Goal: Task Accomplishment & Management: Complete application form

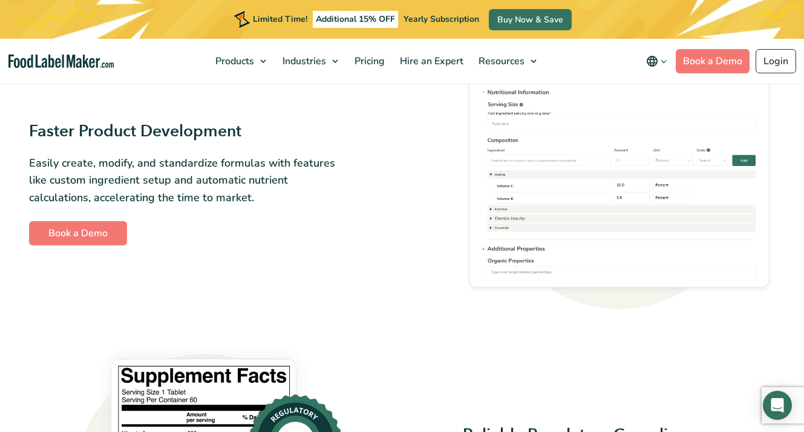
scroll to position [562, 0]
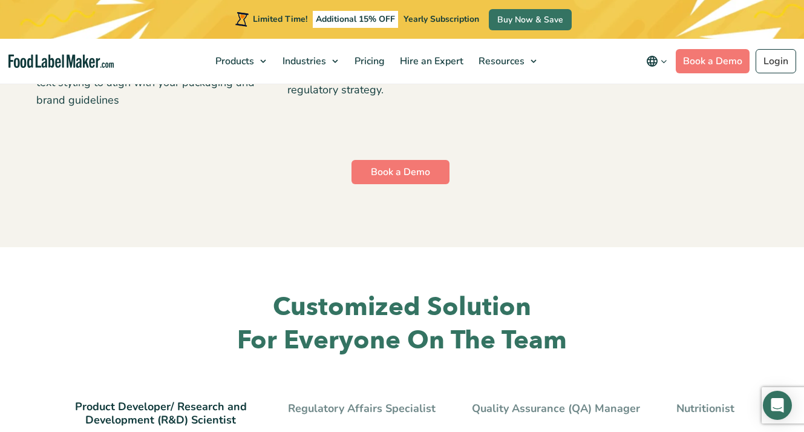
scroll to position [2295, 0]
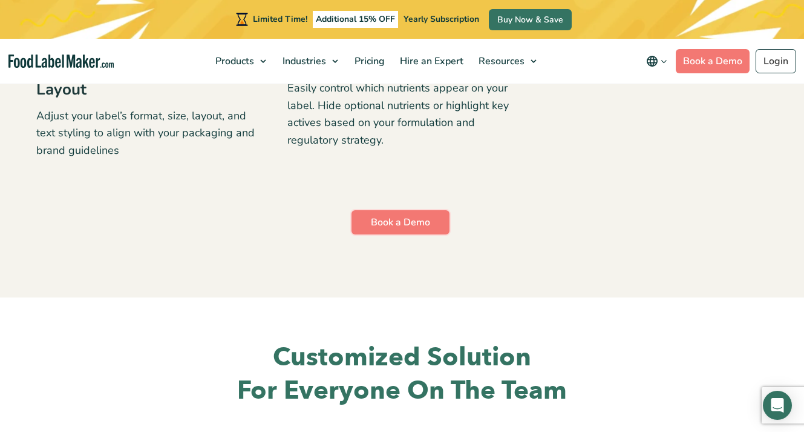
click at [352, 210] on link "Book a Demo" at bounding box center [401, 222] width 98 height 24
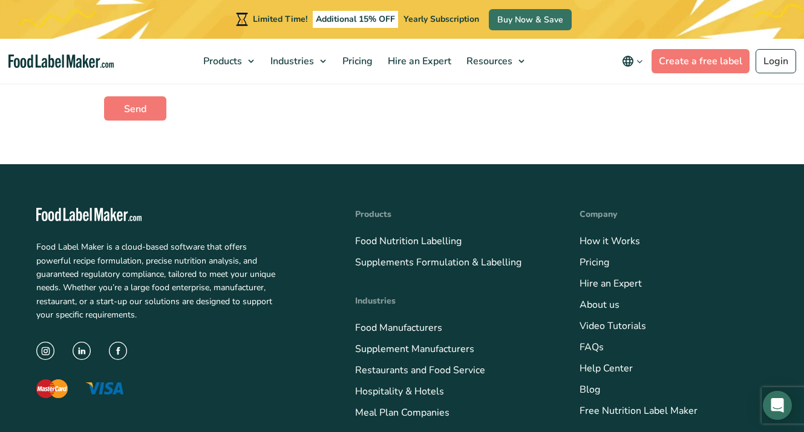
scroll to position [621, 0]
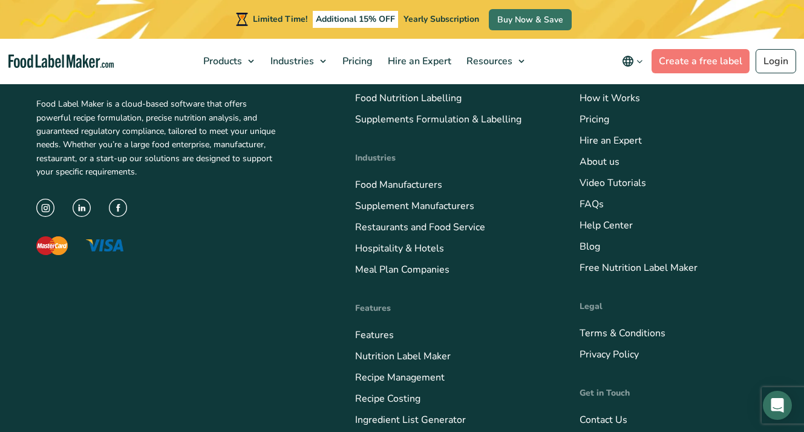
click at [580, 322] on div "Company How it Works Pricing Hire an Expert About us Video Tutorials FAQs Help …" at bounding box center [674, 267] width 188 height 405
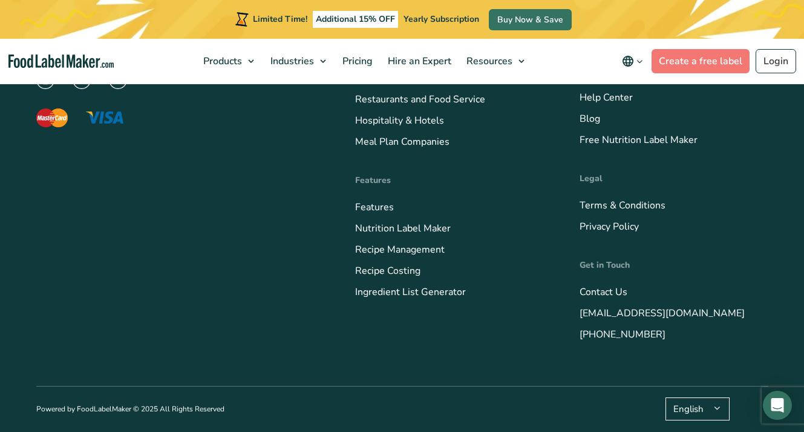
scroll to position [720, 0]
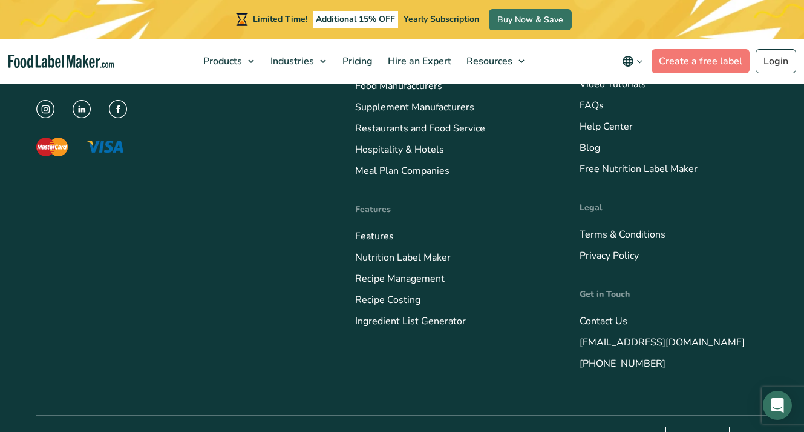
click at [396, 265] on li "Nutrition Label Maker" at bounding box center [449, 257] width 188 height 16
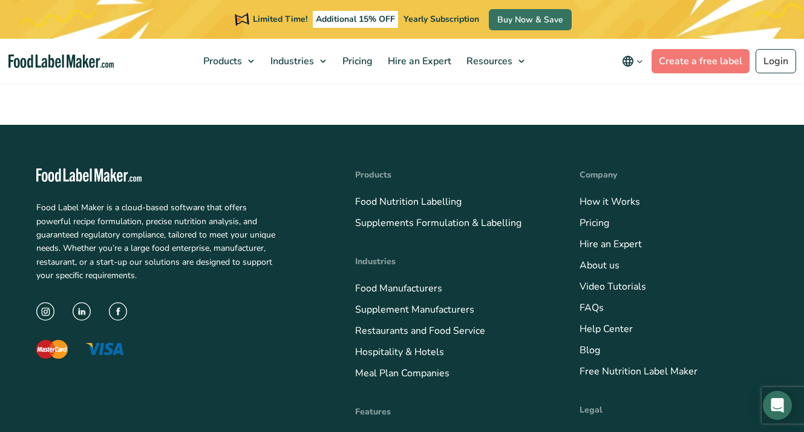
scroll to position [533, 0]
